Goal: Communication & Community: Ask a question

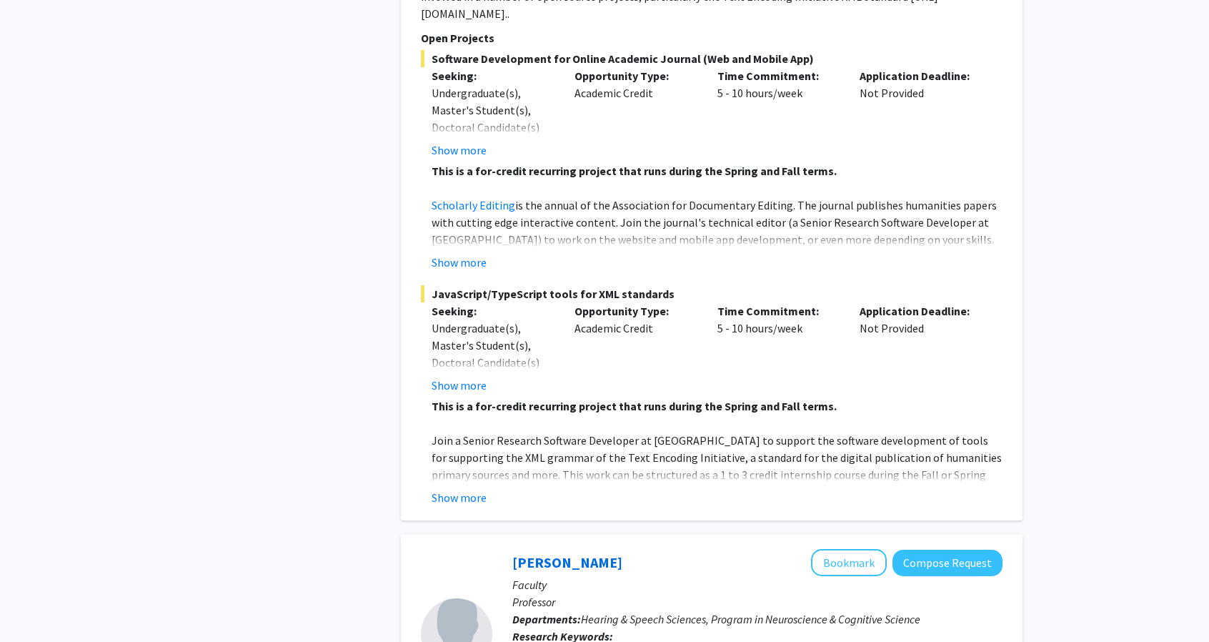
scroll to position [1098, 0]
click at [460, 488] on button "Show more" at bounding box center [459, 496] width 55 height 17
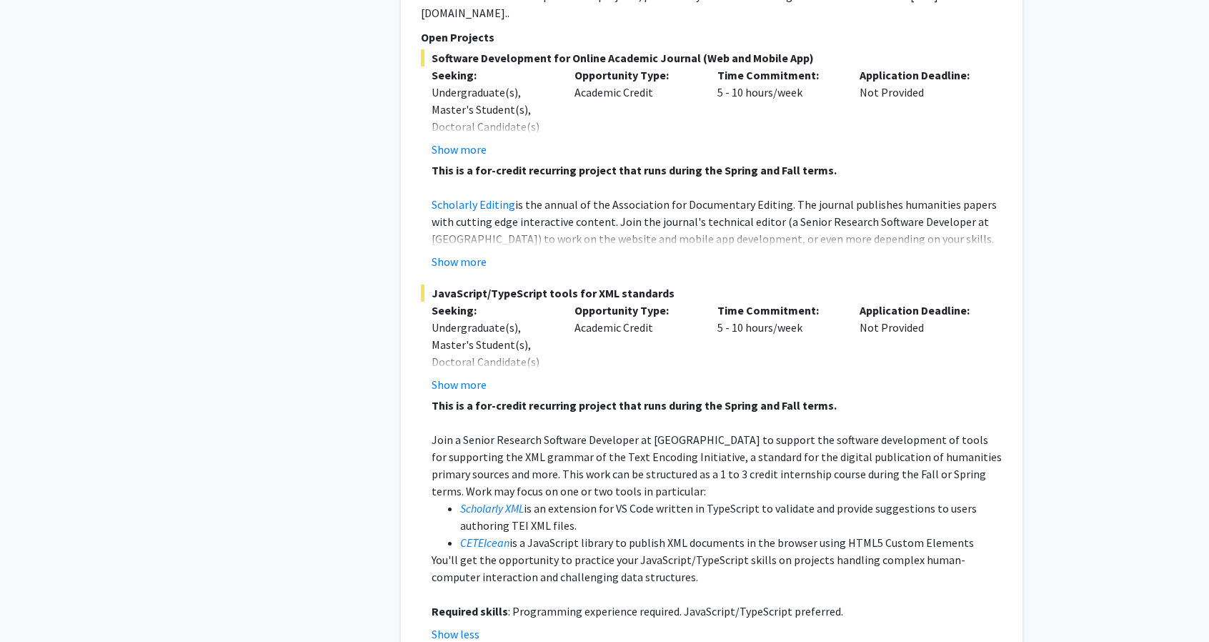
click at [658, 500] on li "Scholarly XML is an extension for VS Code written in TypeScript to validate and…" at bounding box center [731, 517] width 542 height 34
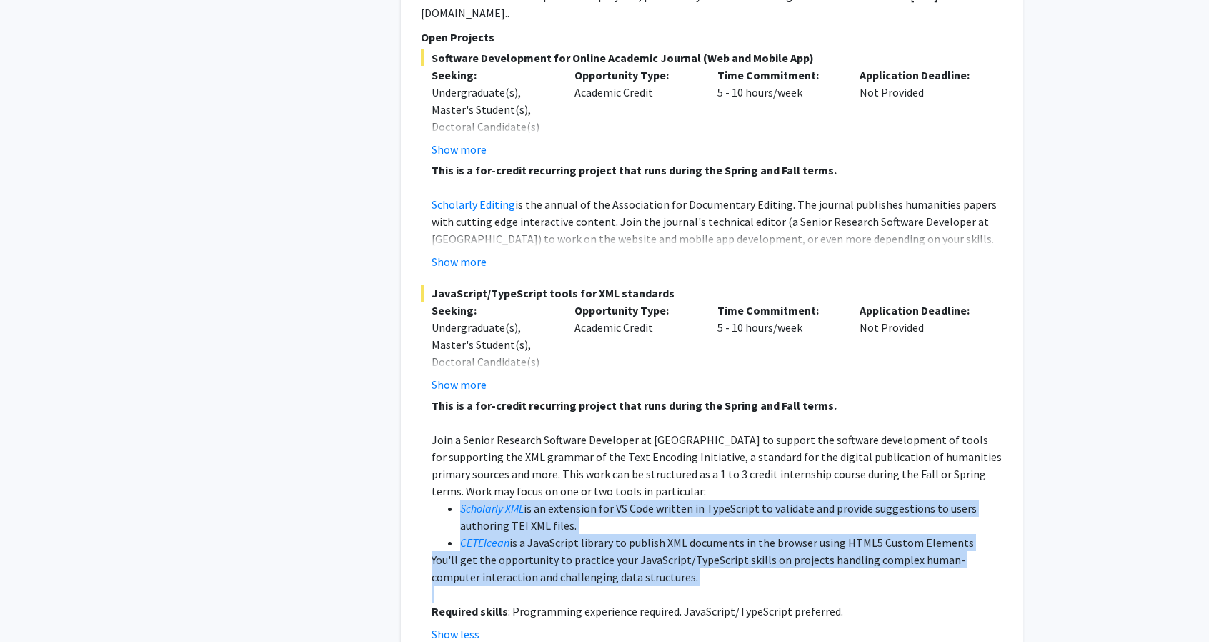
drag, startPoint x: 658, startPoint y: 480, endPoint x: 651, endPoint y: 530, distance: 49.7
click at [651, 530] on div "This is a for-credit recurring project that runs during the Spring and Fall ter…" at bounding box center [717, 508] width 571 height 223
click at [651, 551] on p "You'll get the opportunity to practice your JavaScript/TypeScript skills on pro…" at bounding box center [717, 568] width 571 height 34
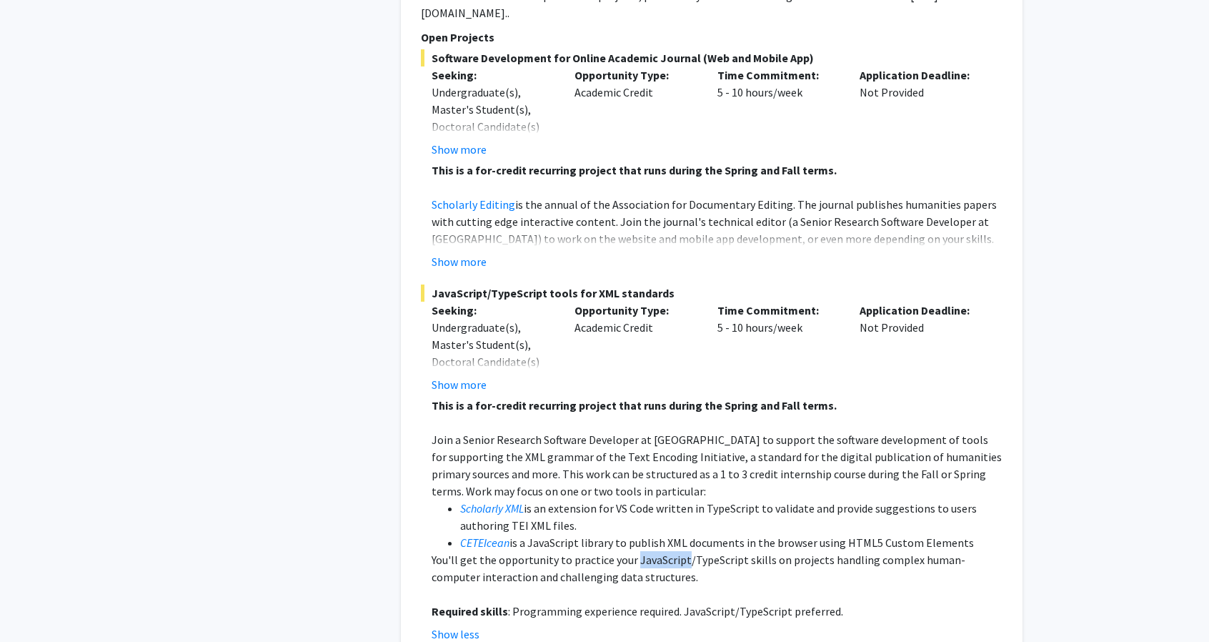
click at [651, 551] on p "You'll get the opportunity to practice your JavaScript/TypeScript skills on pro…" at bounding box center [717, 568] width 571 height 34
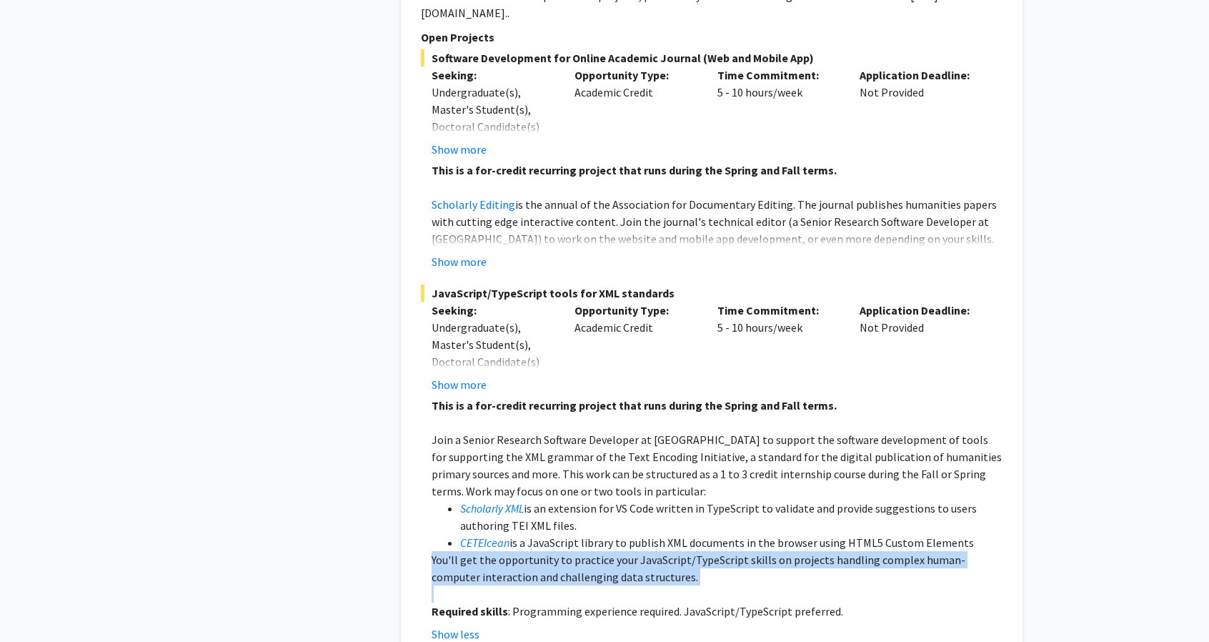
click at [652, 551] on p "You'll get the opportunity to practice your JavaScript/TypeScript skills on pro…" at bounding box center [717, 568] width 571 height 34
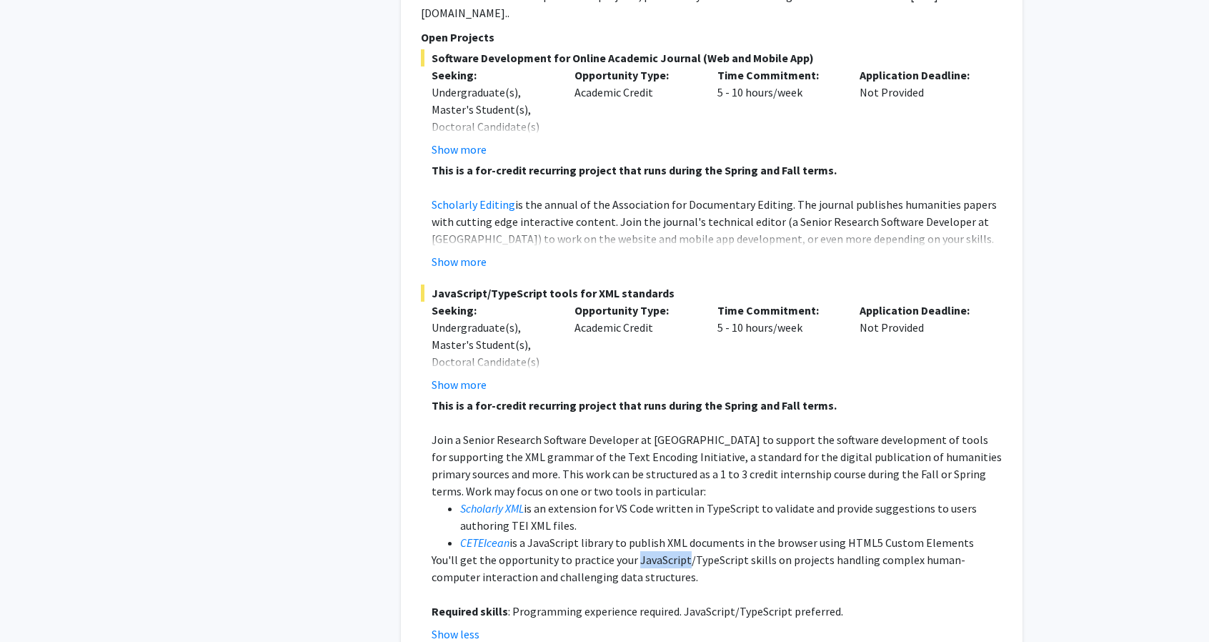
click at [652, 551] on p "You'll get the opportunity to practice your JavaScript/TypeScript skills on pro…" at bounding box center [717, 568] width 571 height 34
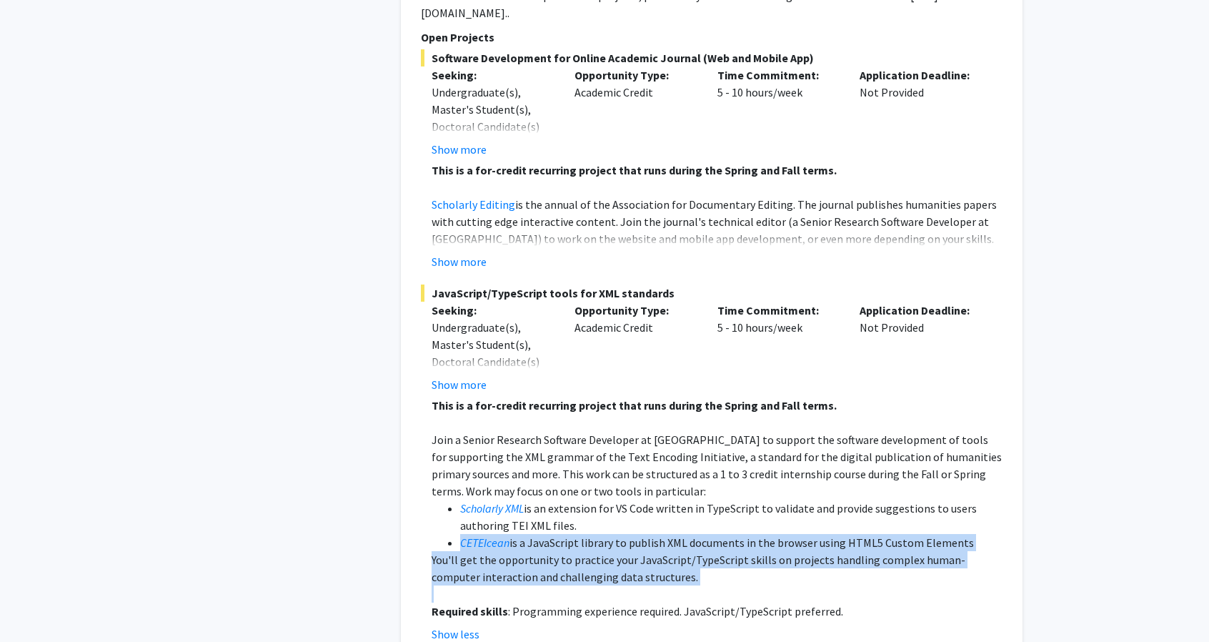
drag, startPoint x: 652, startPoint y: 524, endPoint x: 638, endPoint y: 500, distance: 27.8
click at [638, 500] on div "This is a for-credit recurring project that runs during the Spring and Fall ter…" at bounding box center [717, 508] width 571 height 223
click at [638, 534] on li "CETEIcean is a JavaScript library to publish XML documents in the browser using…" at bounding box center [731, 542] width 542 height 17
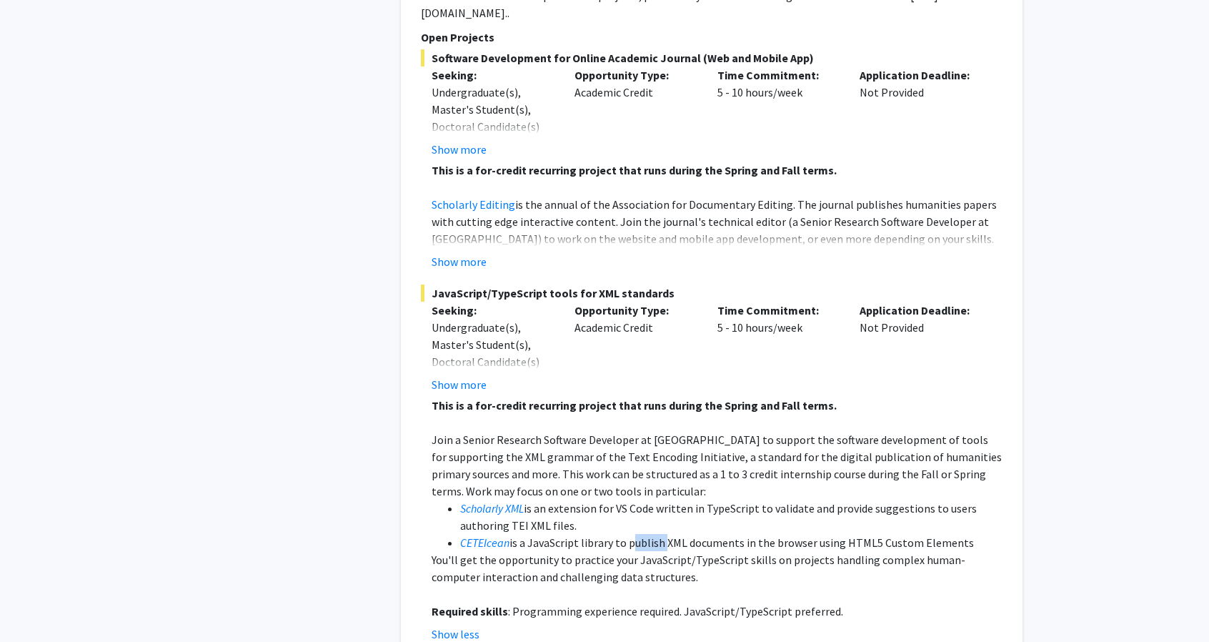
click at [638, 534] on li "CETEIcean is a JavaScript library to publish XML documents in the browser using…" at bounding box center [731, 542] width 542 height 17
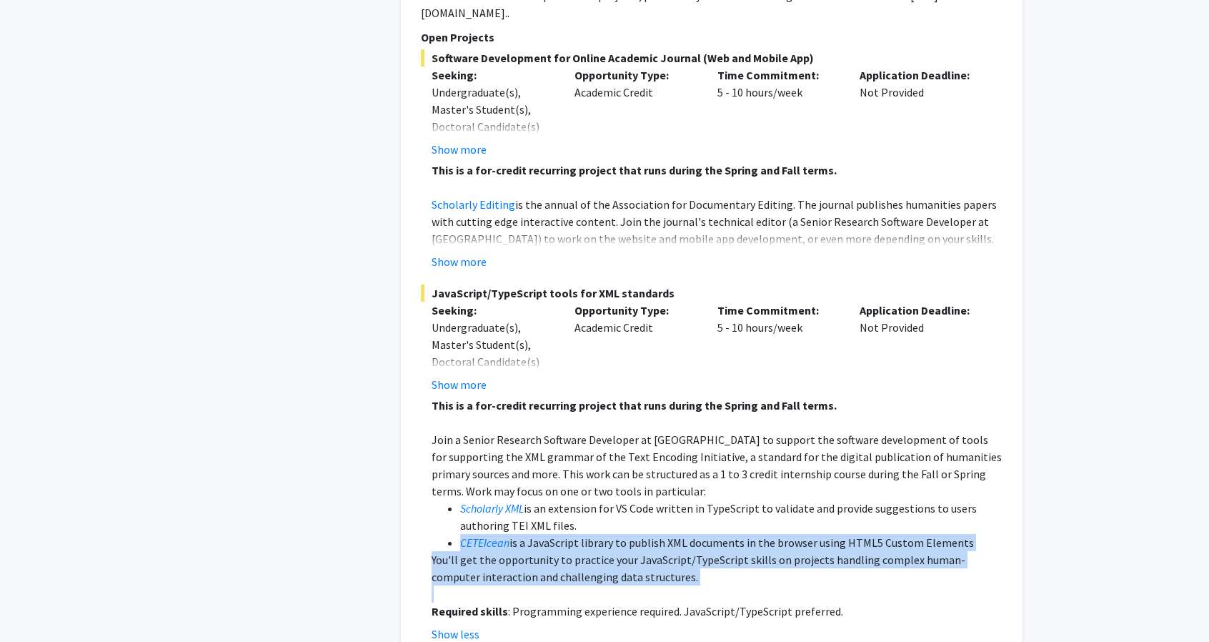
drag, startPoint x: 638, startPoint y: 500, endPoint x: 640, endPoint y: 530, distance: 30.8
click at [640, 530] on div "This is a for-credit recurring project that runs during the Spring and Fall ter…" at bounding box center [717, 508] width 571 height 223
click at [640, 551] on p "You'll get the opportunity to practice your JavaScript/TypeScript skills on pro…" at bounding box center [717, 568] width 571 height 34
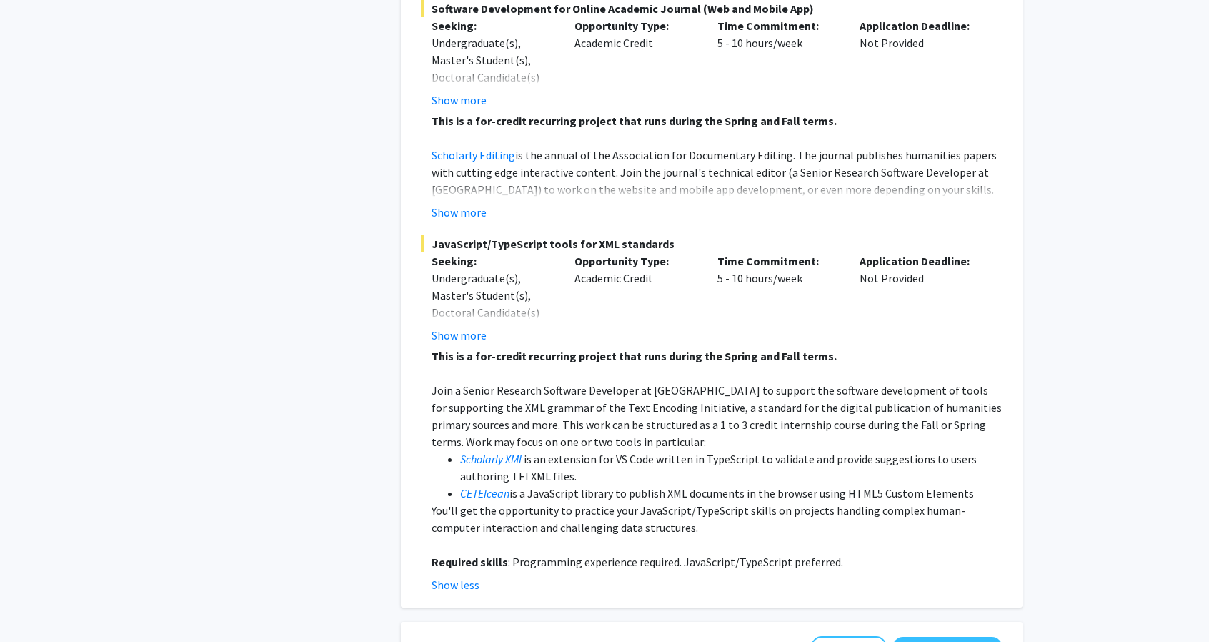
scroll to position [1148, 0]
click at [640, 552] on p "Required skills : Programming experience required. JavaScript/TypeScript prefer…" at bounding box center [717, 560] width 571 height 17
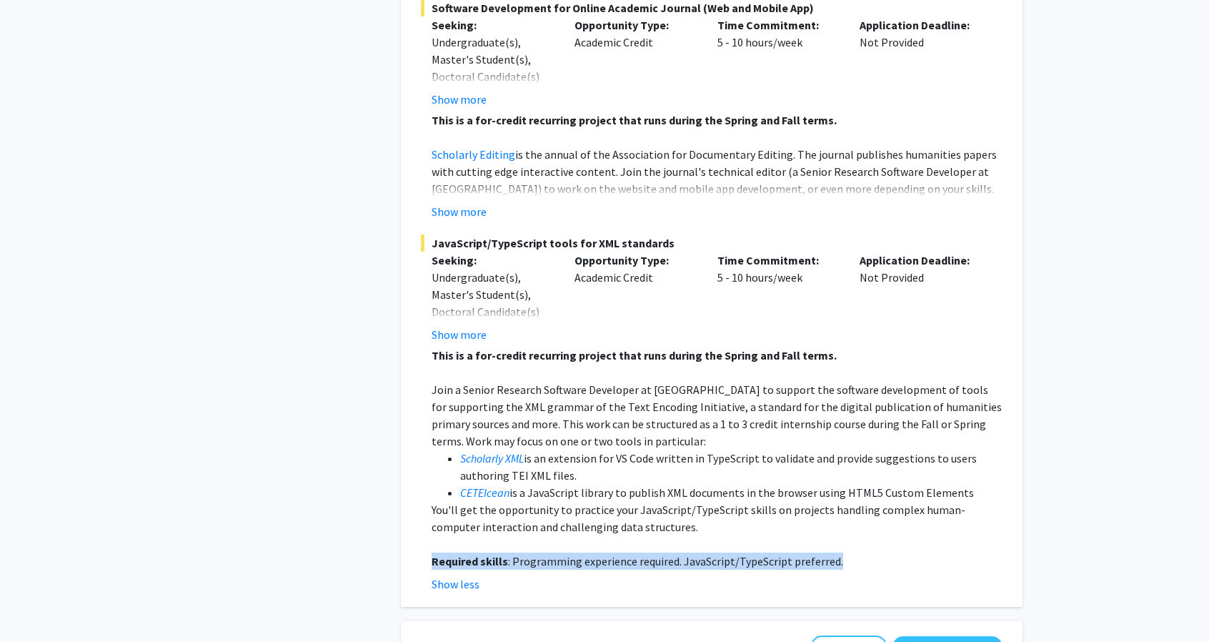
click at [640, 552] on p "Required skills : Programming experience required. JavaScript/TypeScript prefer…" at bounding box center [717, 560] width 571 height 17
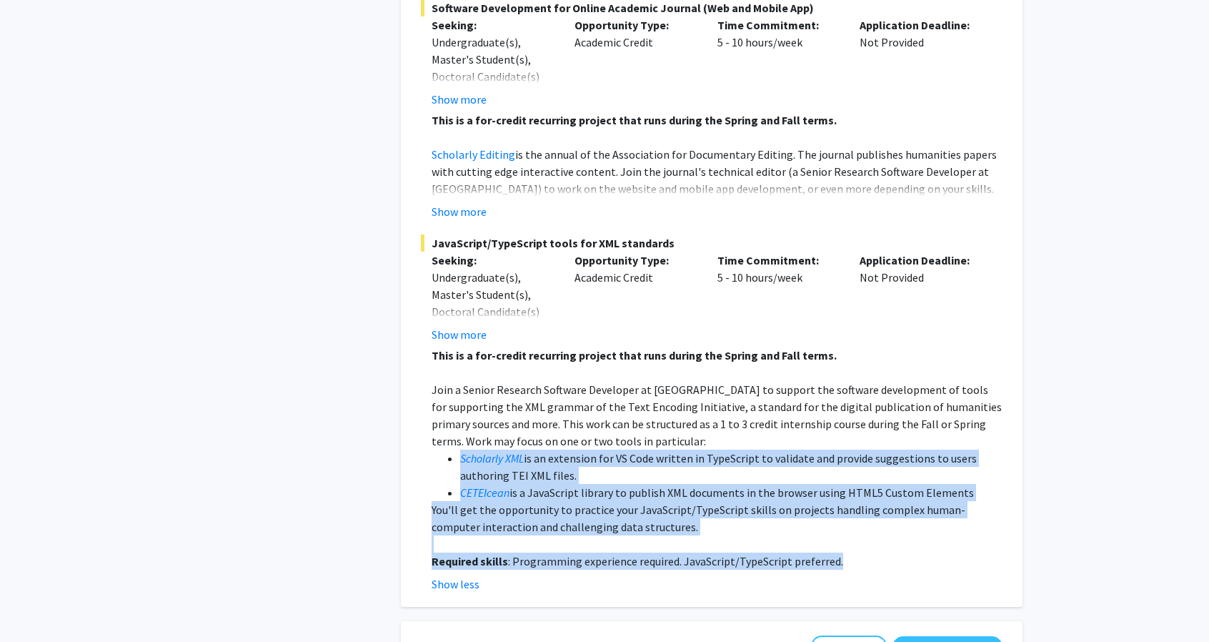
drag, startPoint x: 640, startPoint y: 530, endPoint x: 602, endPoint y: 432, distance: 105.6
click at [602, 432] on div "This is a for-credit recurring project that runs during the Spring and Fall ter…" at bounding box center [717, 458] width 571 height 223
click at [602, 450] on li "Scholarly XML is an extension for VS Code written in TypeScript to validate and…" at bounding box center [731, 467] width 542 height 34
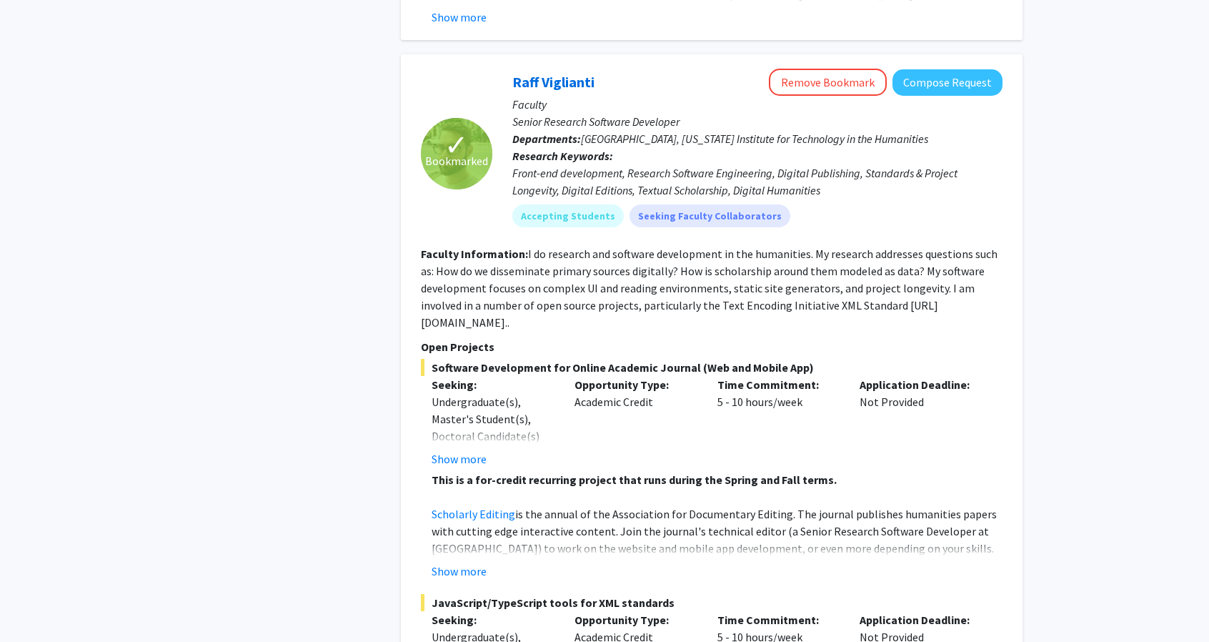
scroll to position [787, 0]
click at [944, 71] on button "Compose Request" at bounding box center [948, 84] width 110 height 26
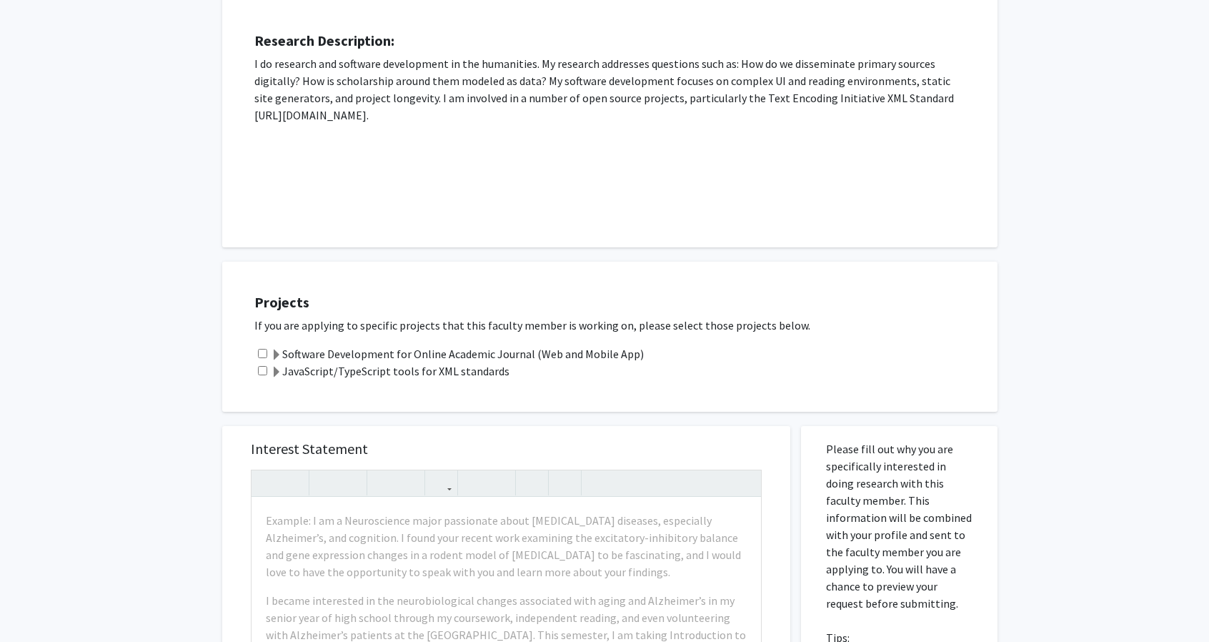
scroll to position [415, 0]
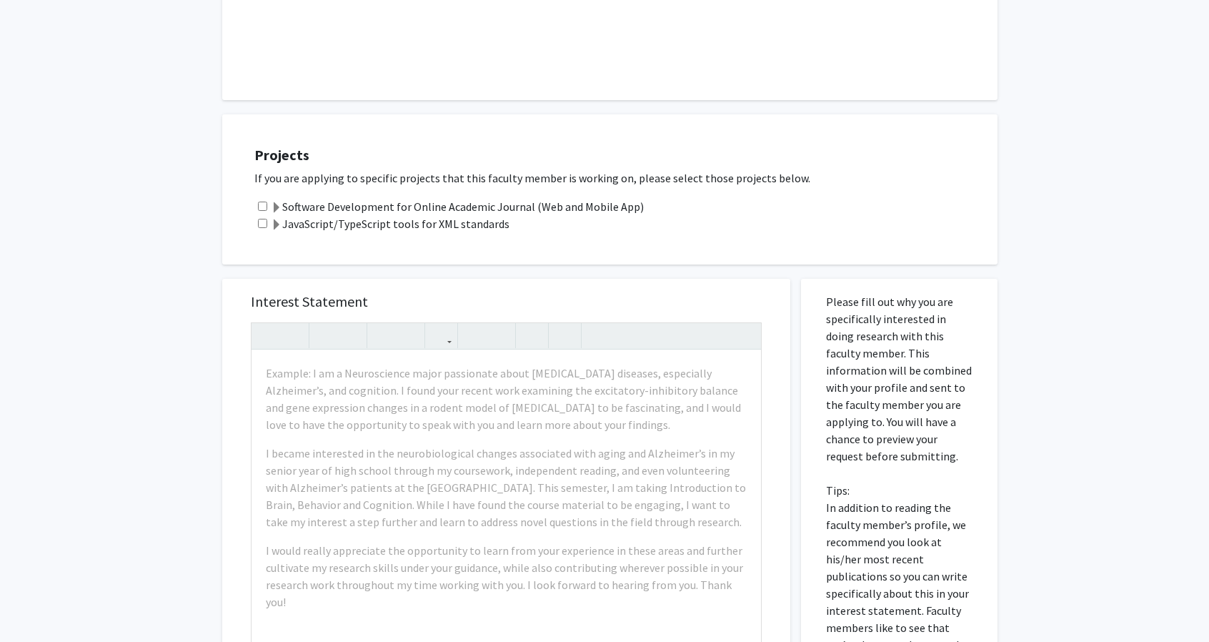
click at [266, 206] on input "checkbox" at bounding box center [262, 206] width 9 height 9
checkbox input "true"
click at [254, 227] on div "JavaScript/TypeScript tools for XML standards" at bounding box center [618, 223] width 729 height 17
click at [263, 224] on input "checkbox" at bounding box center [262, 223] width 9 height 9
checkbox input "true"
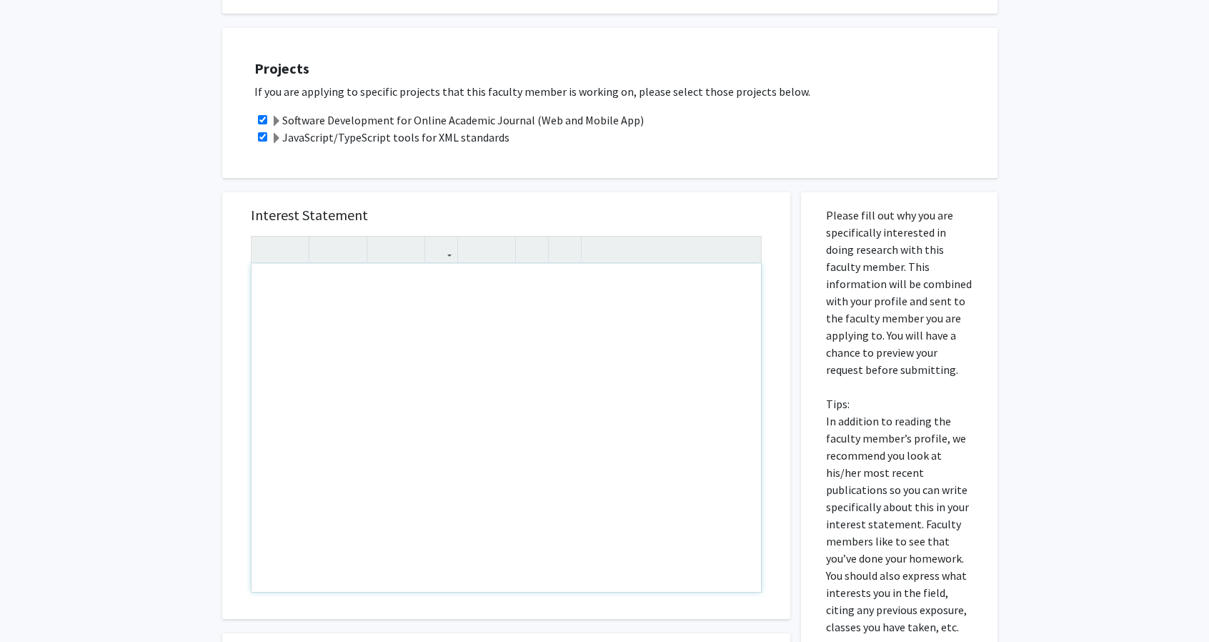
scroll to position [500, 0]
click at [106, 334] on div "All Requests Request for Raff Viglianti Request for Raff Viglianti Departments:…" at bounding box center [604, 216] width 1209 height 1329
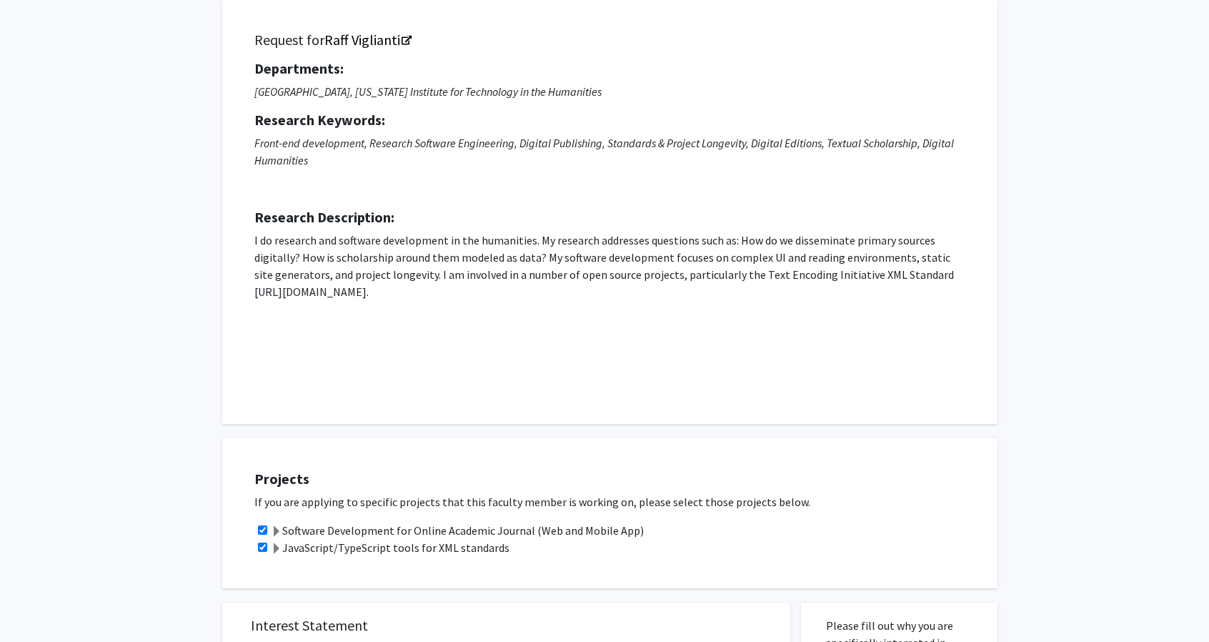
scroll to position [0, 0]
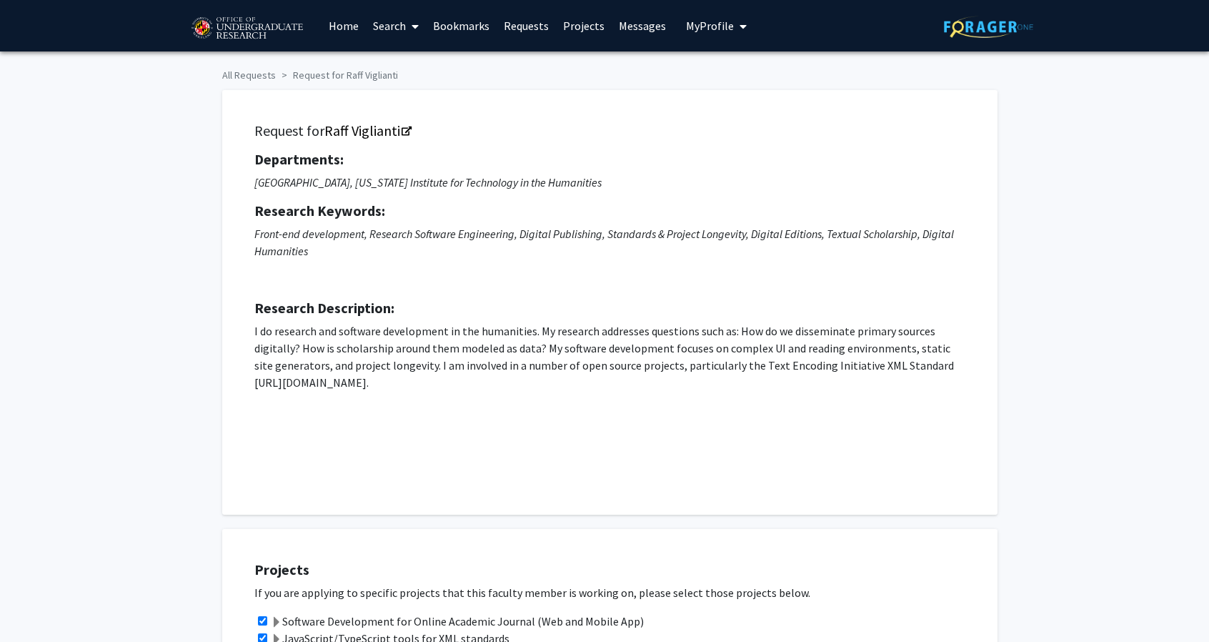
click at [302, 267] on p "Front-end development, Research Software Engineering, Digital Publishing, Stand…" at bounding box center [609, 256] width 711 height 63
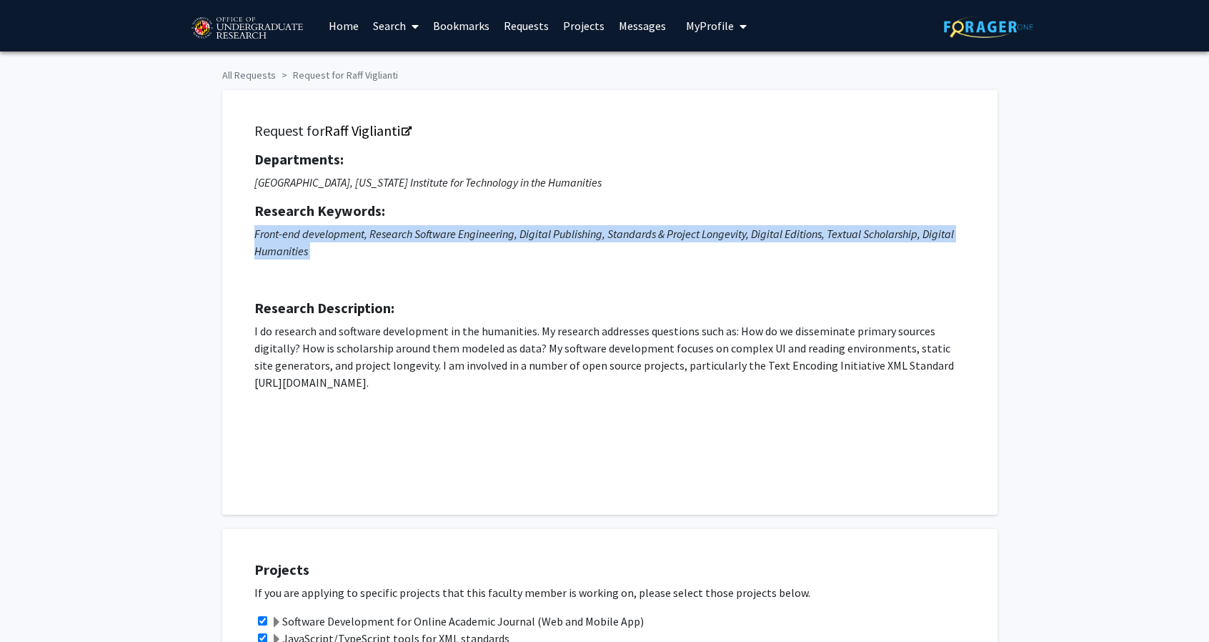
click at [302, 267] on p "Front-end development, Research Software Engineering, Digital Publishing, Stand…" at bounding box center [609, 256] width 711 height 63
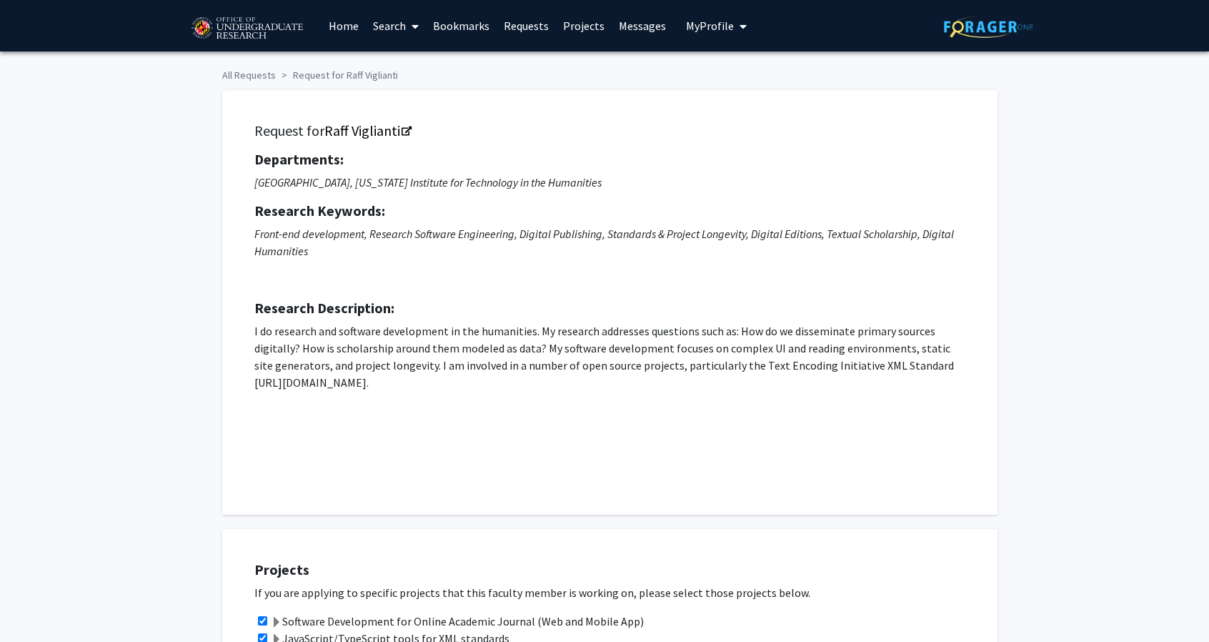
click at [278, 374] on p "I do research and software development in the humanities. My research addresses…" at bounding box center [609, 356] width 711 height 69
click at [286, 294] on div "Departments: School of Music, [US_STATE] Institute for Technology in the Humani…" at bounding box center [609, 311] width 711 height 320
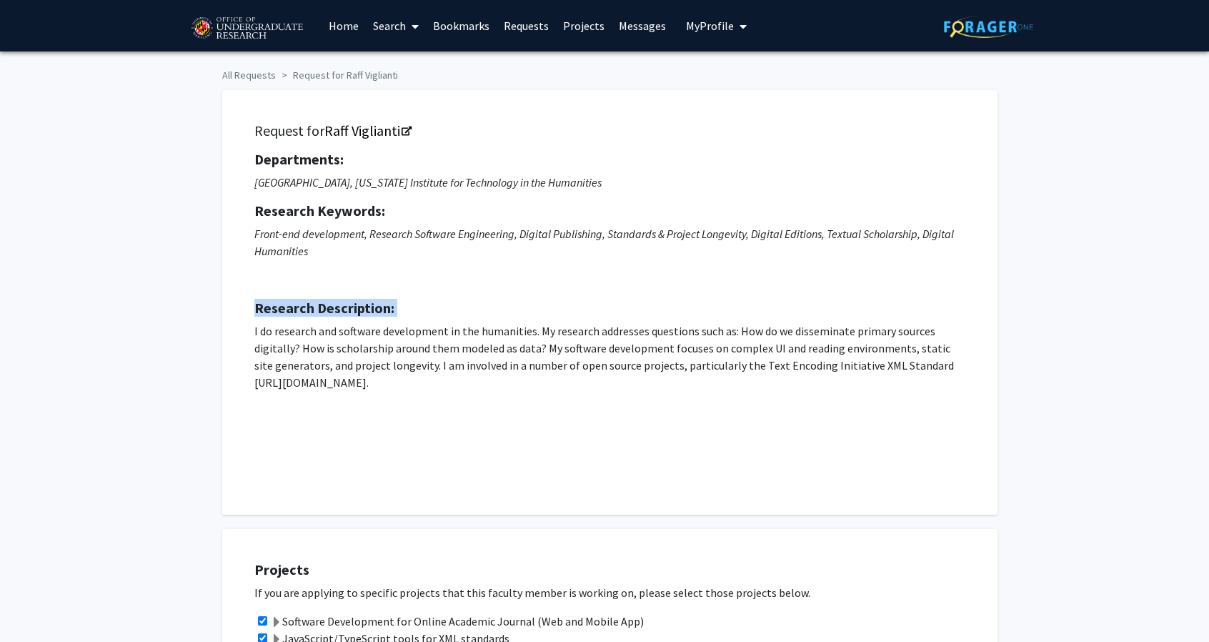
click at [286, 294] on div "Departments: School of Music, [US_STATE] Institute for Technology in the Humani…" at bounding box center [609, 311] width 711 height 320
click at [274, 335] on p "I do research and software development in the humanities. My research addresses…" at bounding box center [609, 356] width 711 height 69
drag, startPoint x: 274, startPoint y: 335, endPoint x: 274, endPoint y: 367, distance: 31.4
click at [274, 367] on p "I do research and software development in the humanities. My research addresses…" at bounding box center [609, 356] width 711 height 69
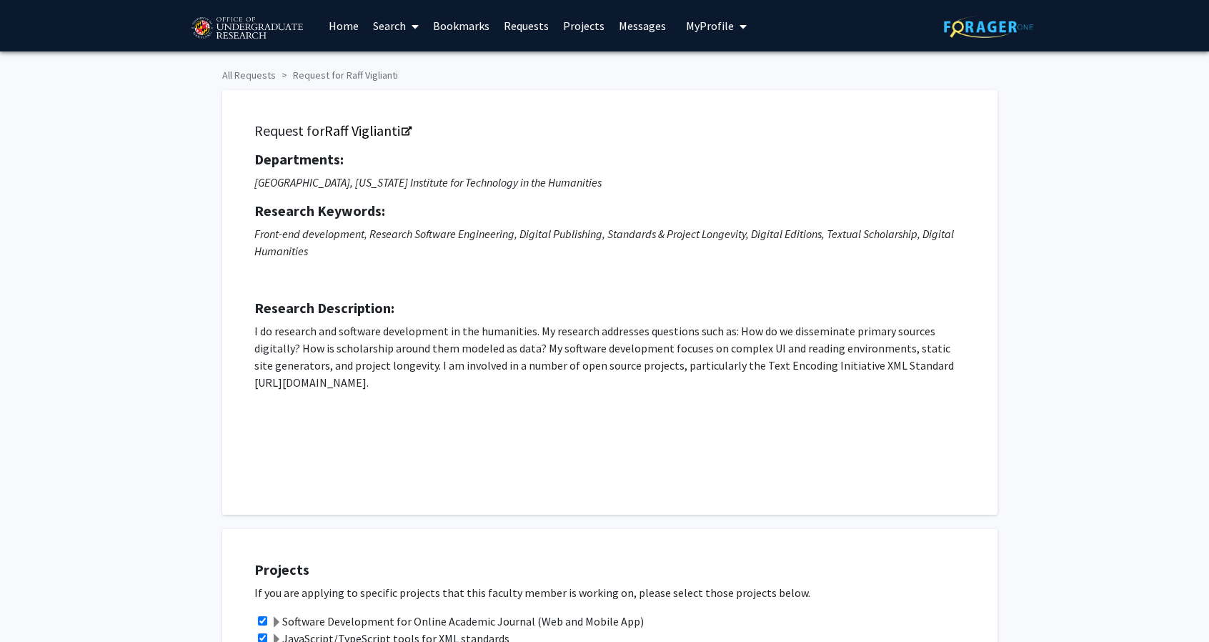
click at [274, 367] on p "I do research and software development in the humanities. My research addresses…" at bounding box center [609, 356] width 711 height 69
click at [314, 332] on p "I do research and software development in the humanities. My research addresses…" at bounding box center [609, 356] width 711 height 69
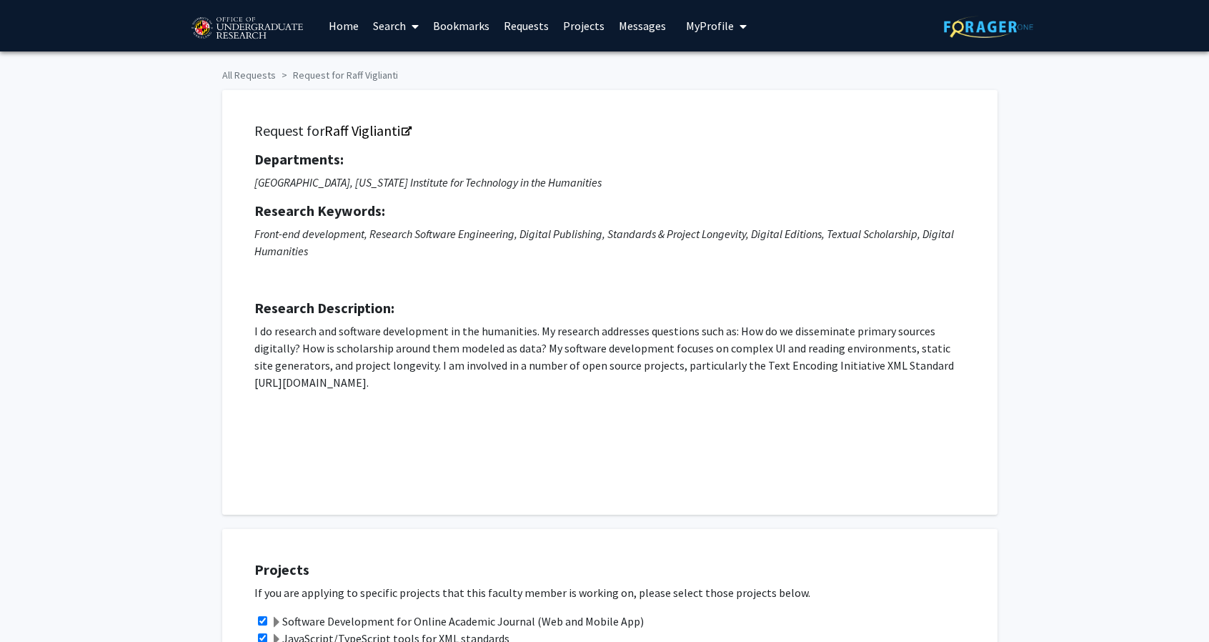
click at [314, 332] on p "I do research and software development in the humanities. My research addresses…" at bounding box center [609, 356] width 711 height 69
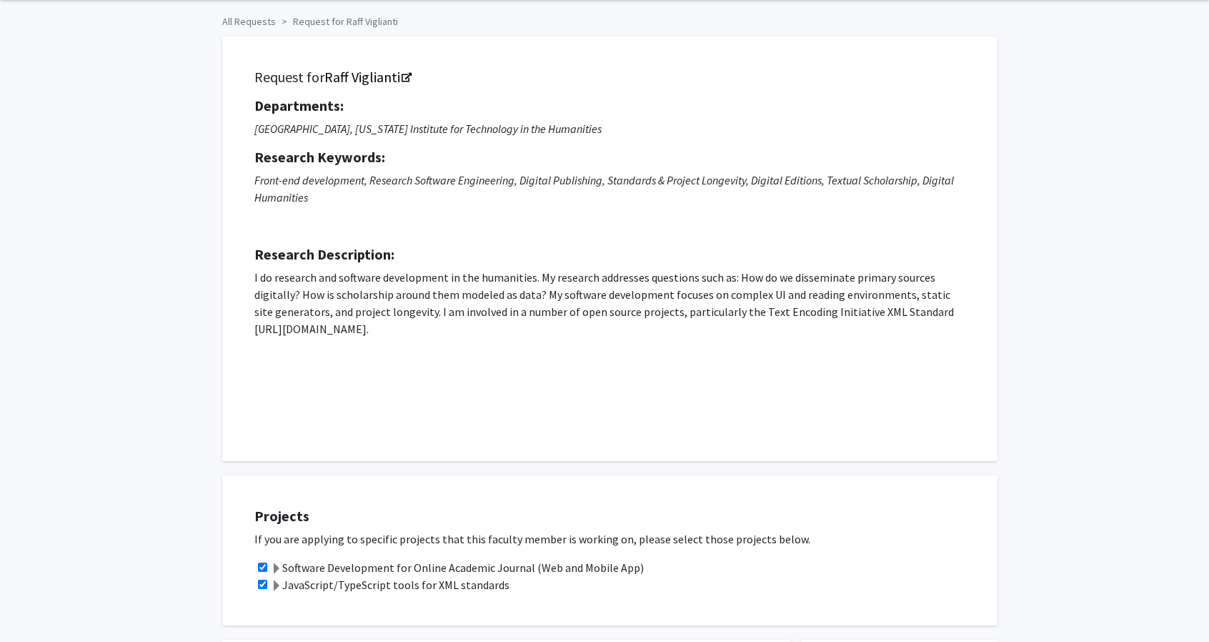
scroll to position [54, 0]
click at [314, 332] on p "I do research and software development in the humanities. My research addresses…" at bounding box center [609, 302] width 711 height 69
click at [322, 307] on p "I do research and software development in the humanities. My research addresses…" at bounding box center [609, 302] width 711 height 69
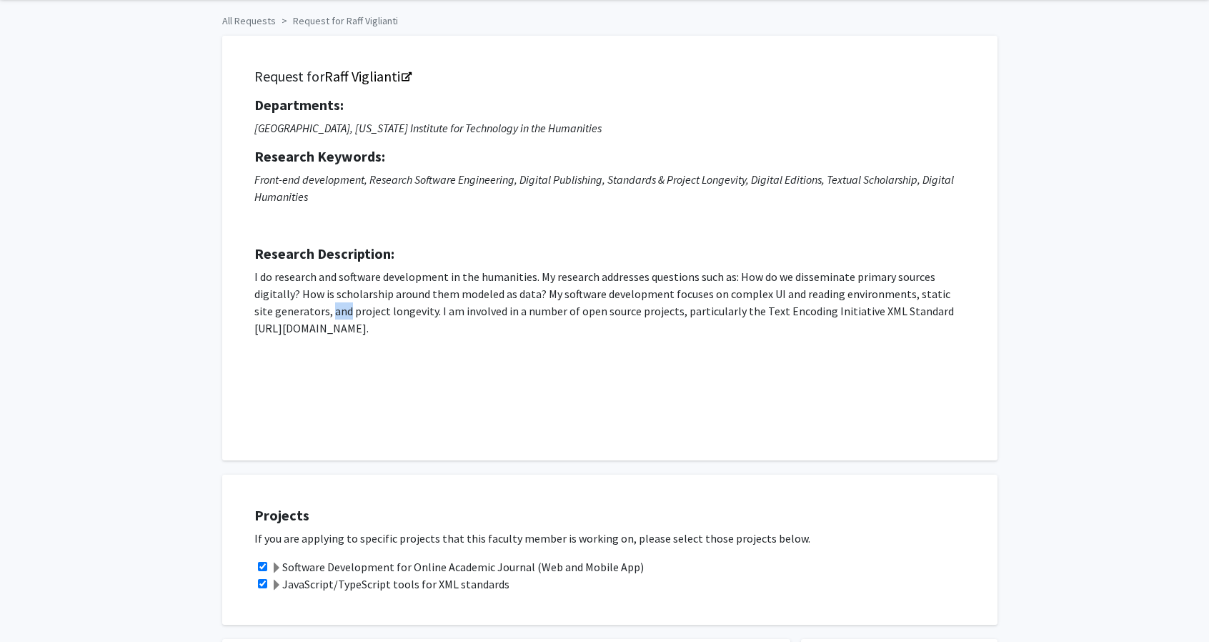
click at [322, 307] on p "I do research and software development in the humanities. My research addresses…" at bounding box center [609, 302] width 711 height 69
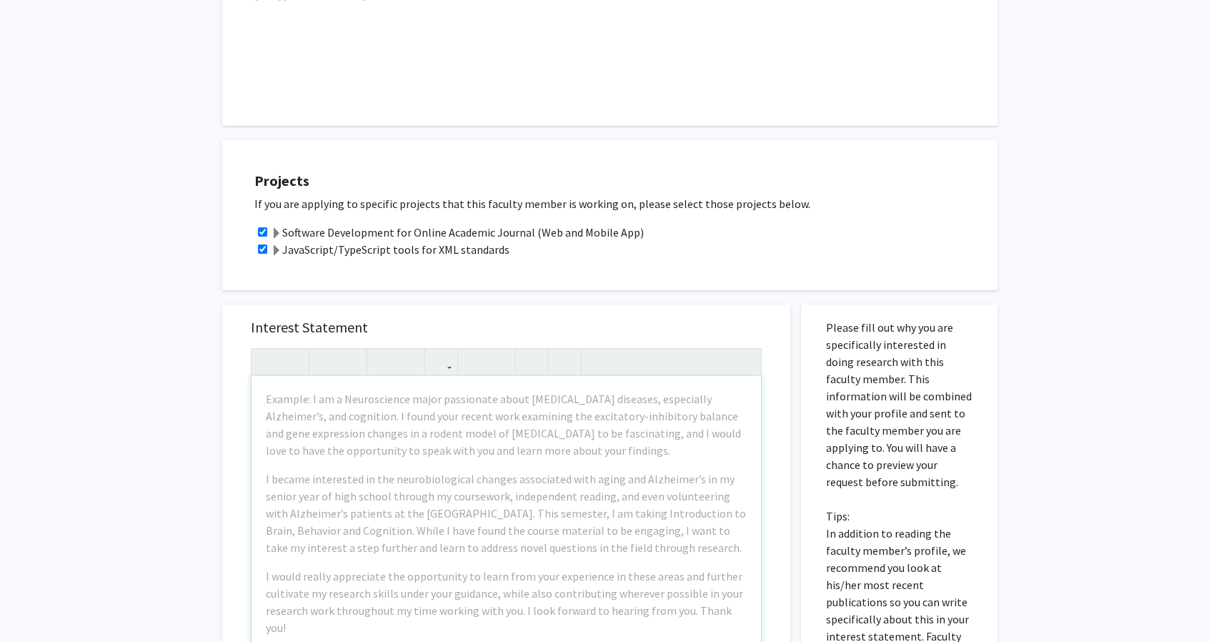
scroll to position [392, 0]
click at [130, 450] on div "All Requests Request for Raff Viglianti Request for Raff Viglianti Departments:…" at bounding box center [604, 324] width 1209 height 1329
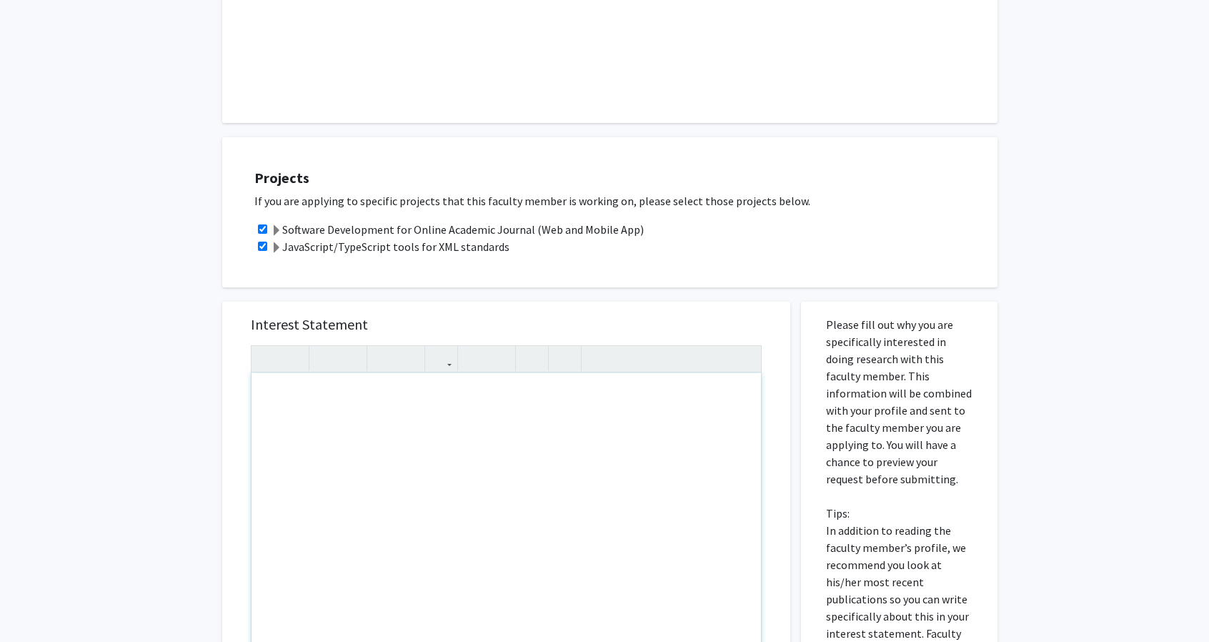
click at [259, 470] on div "Note to users with screen readers: Please press Alt+0 or Option+0 to deactivate…" at bounding box center [507, 537] width 510 height 328
type textarea "I am&nbsp;"
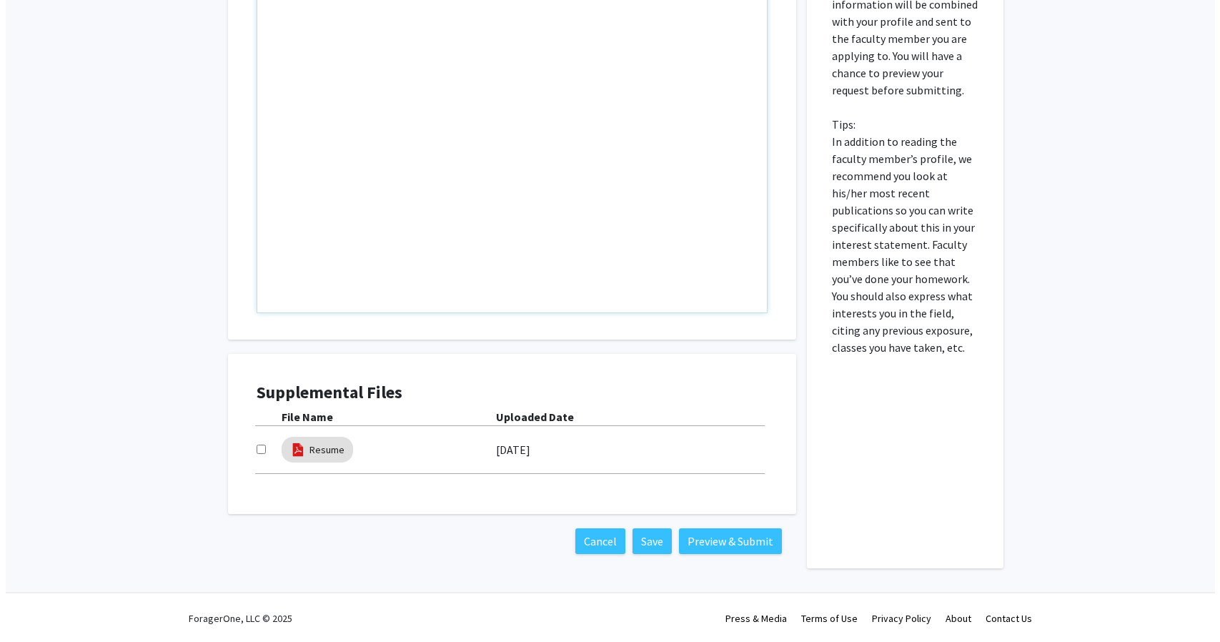
scroll to position [781, 0]
click at [315, 449] on link "Resume" at bounding box center [321, 449] width 35 height 15
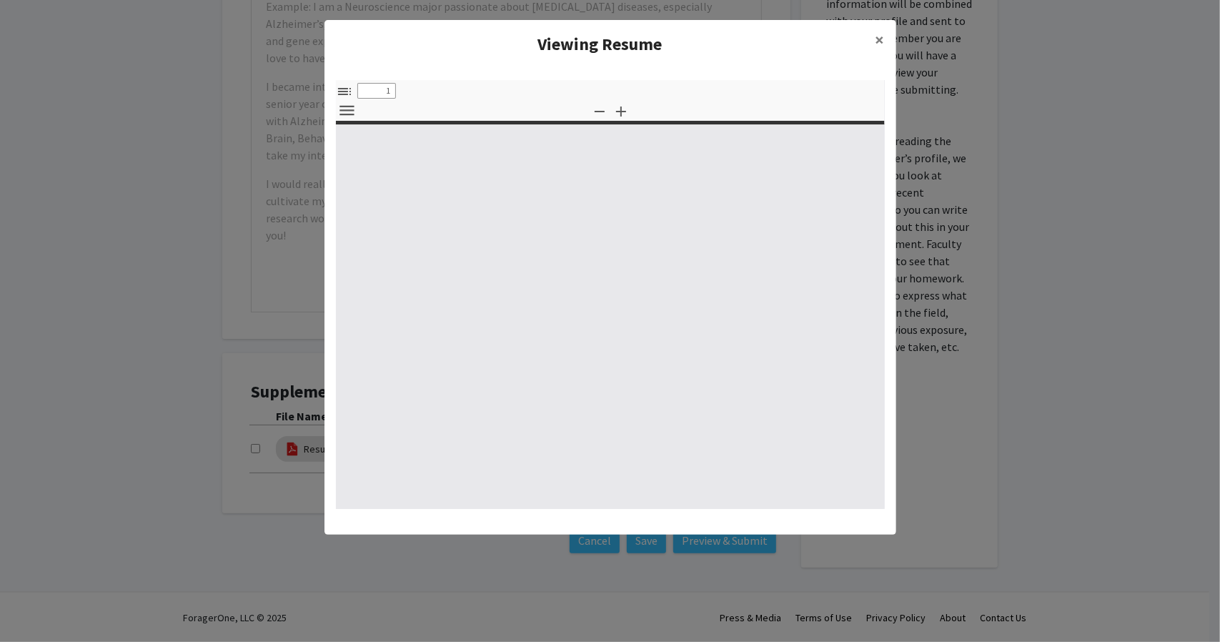
select select "custom"
type input "0"
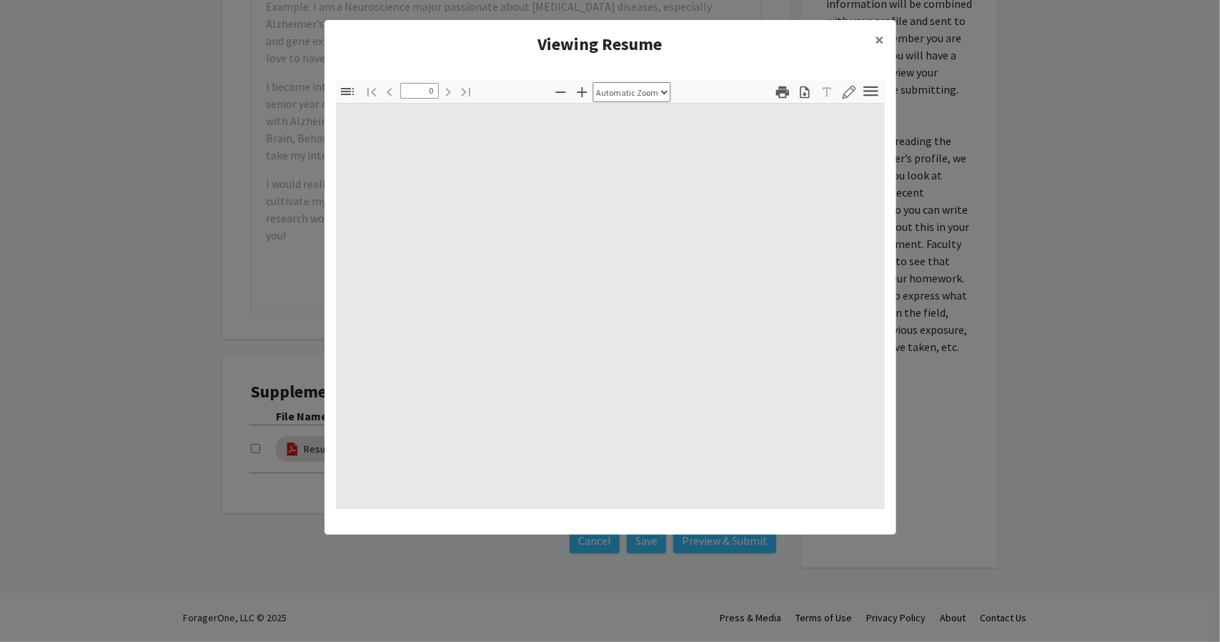
select select "custom"
type input "1"
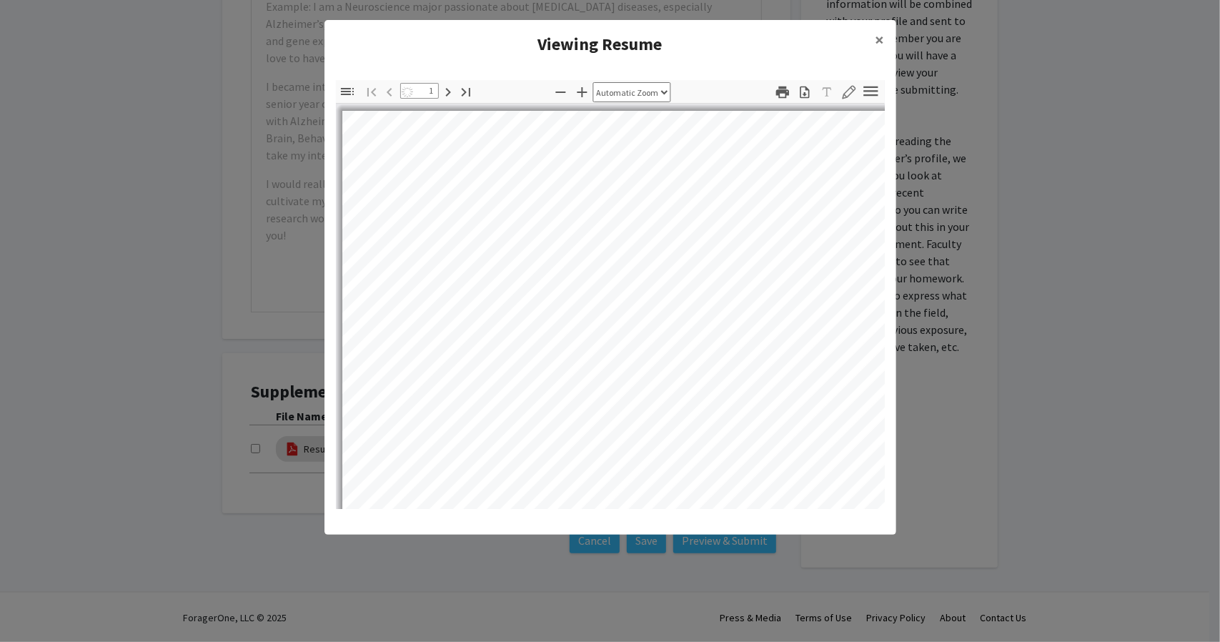
select select "auto"
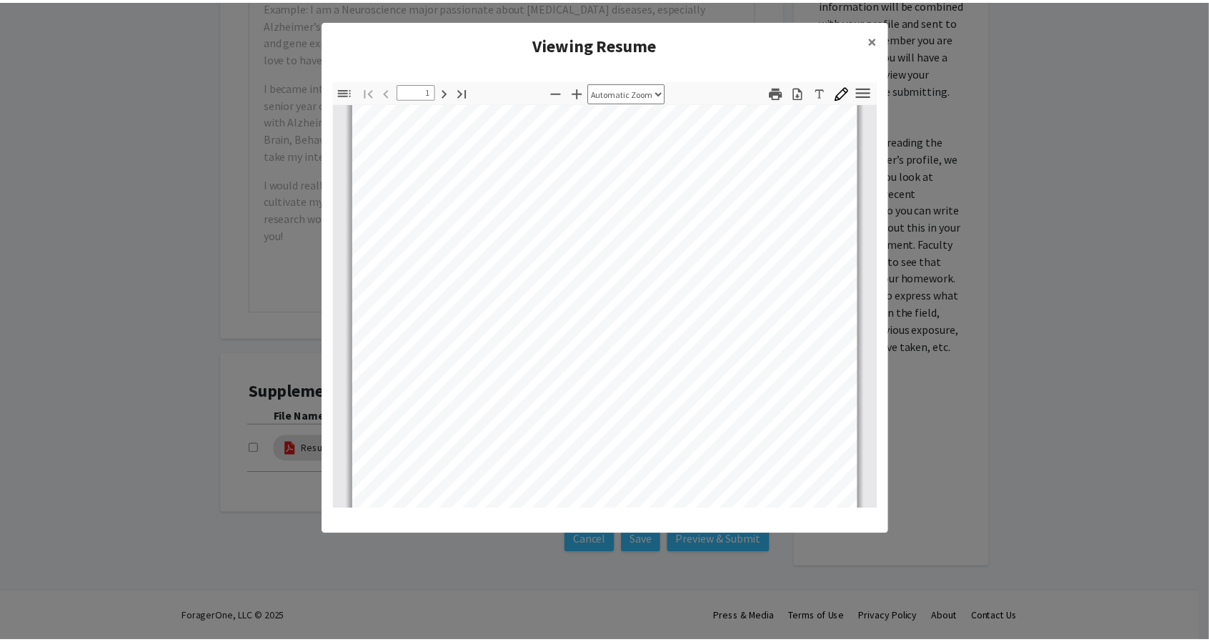
scroll to position [0, 0]
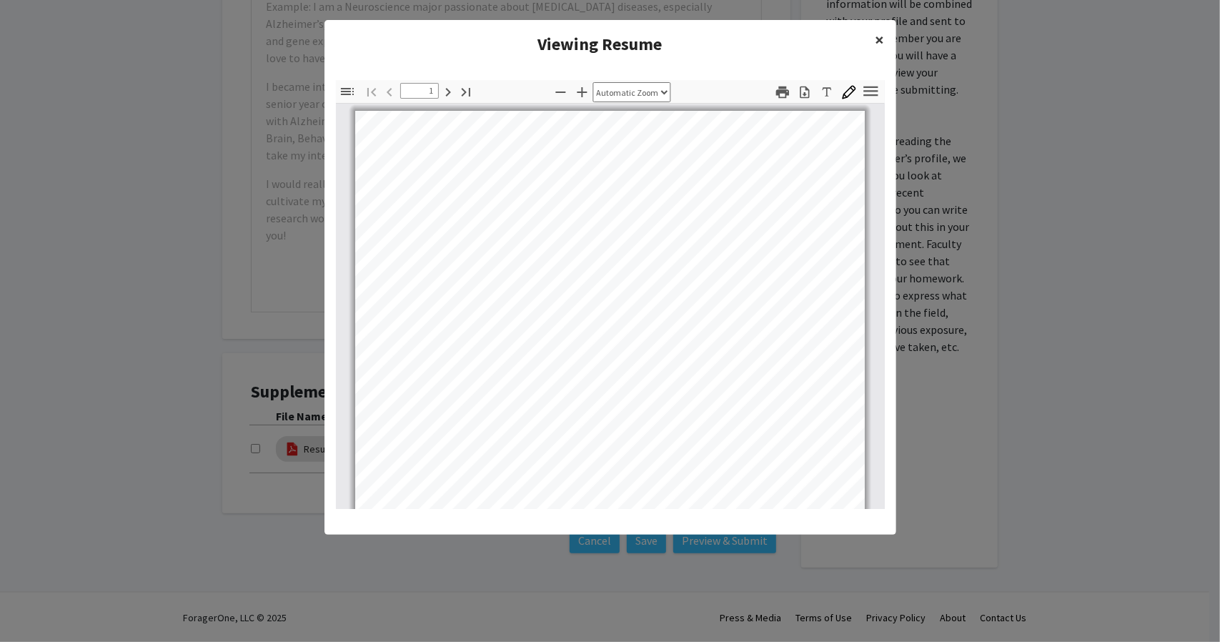
click at [876, 31] on span "×" at bounding box center [879, 40] width 9 height 22
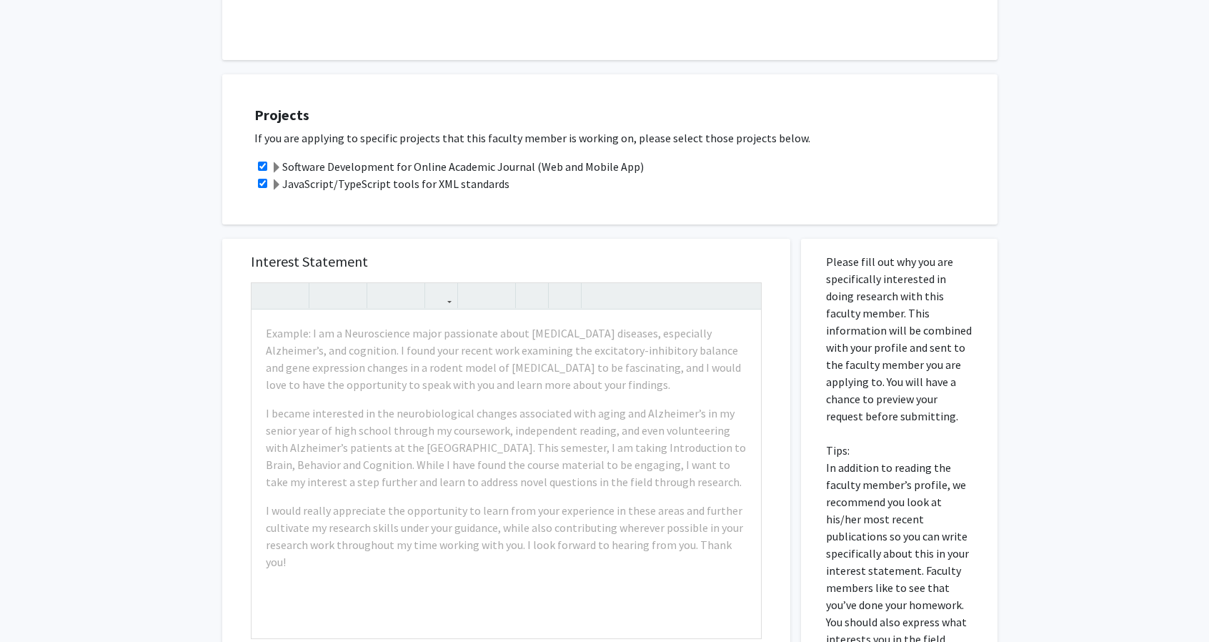
scroll to position [781, 0]
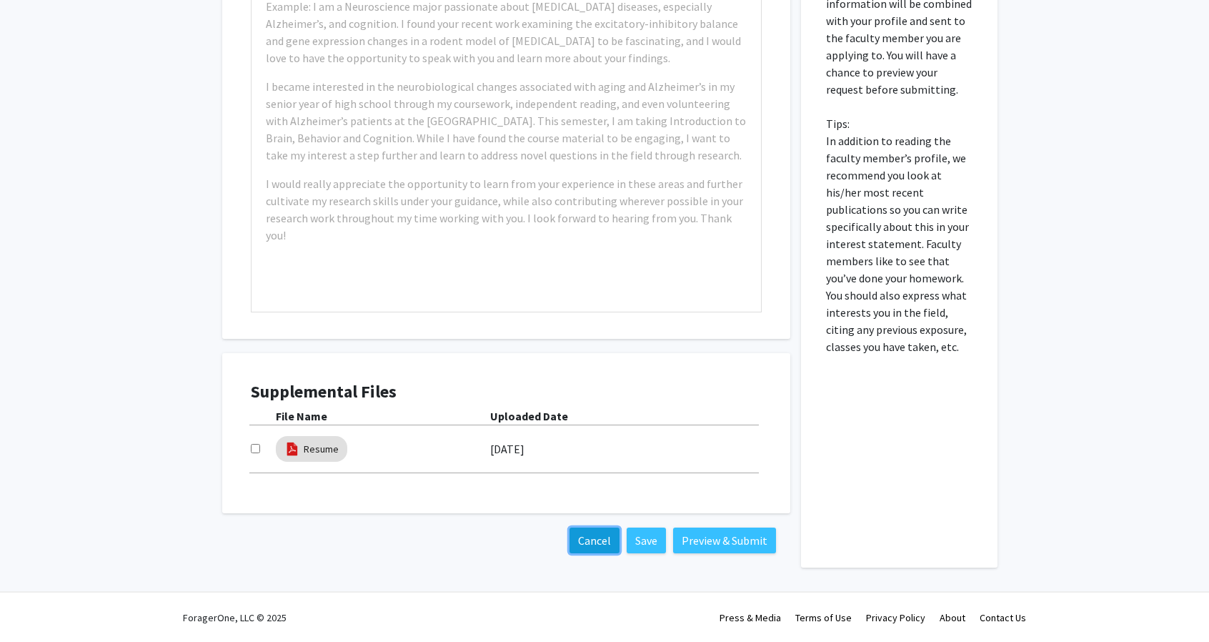
click at [586, 531] on button "Cancel" at bounding box center [595, 540] width 50 height 26
